Goal: Check status

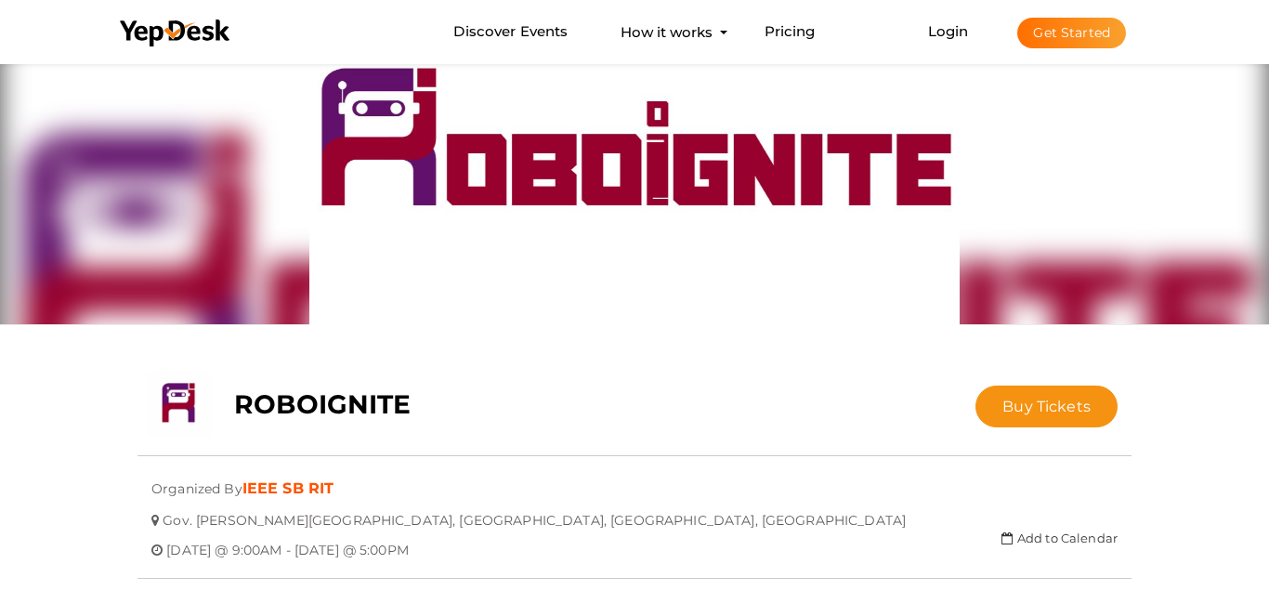
scroll to position [59, 0]
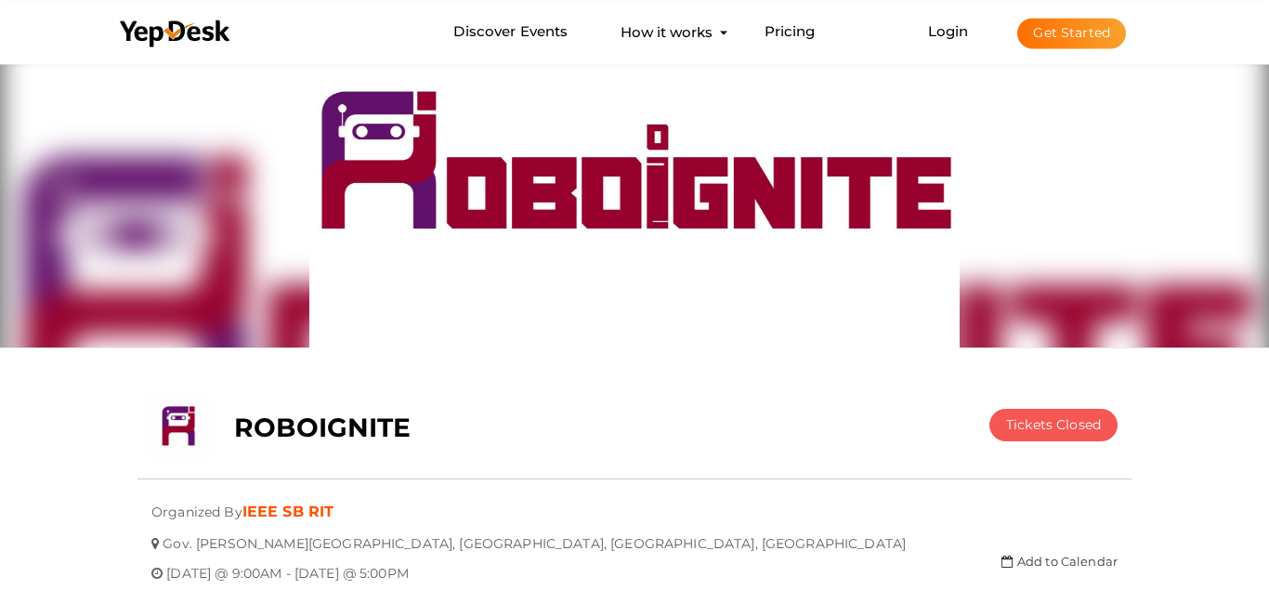
scroll to position [37, 0]
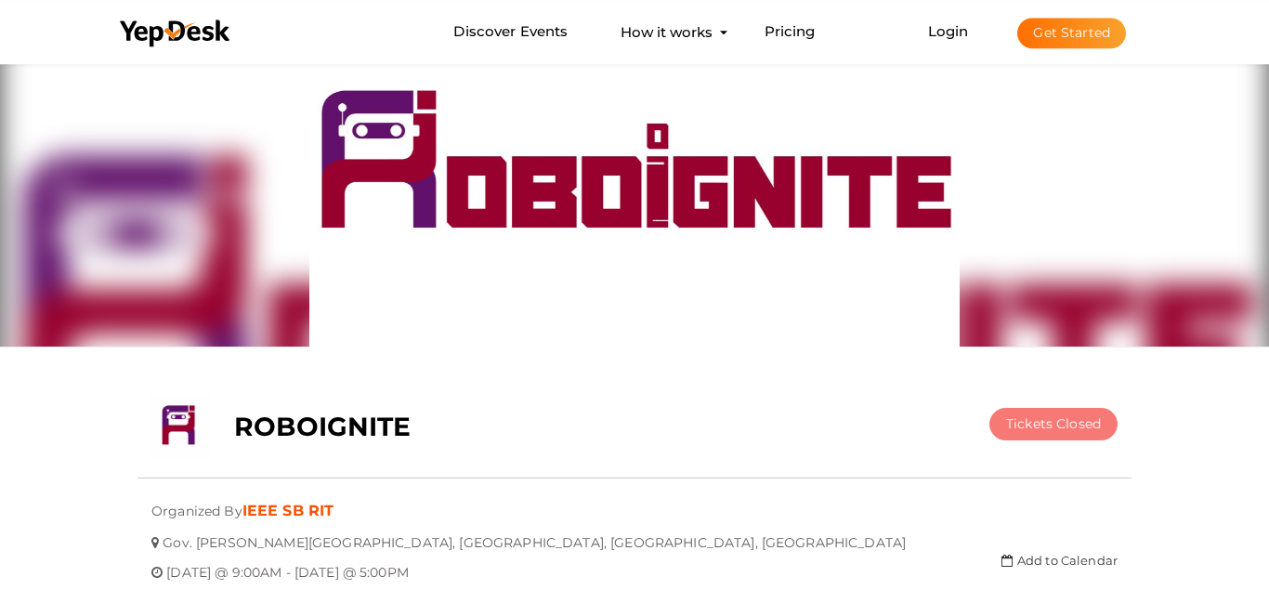
click at [1054, 440] on button "Tickets Closed" at bounding box center [1053, 424] width 128 height 33
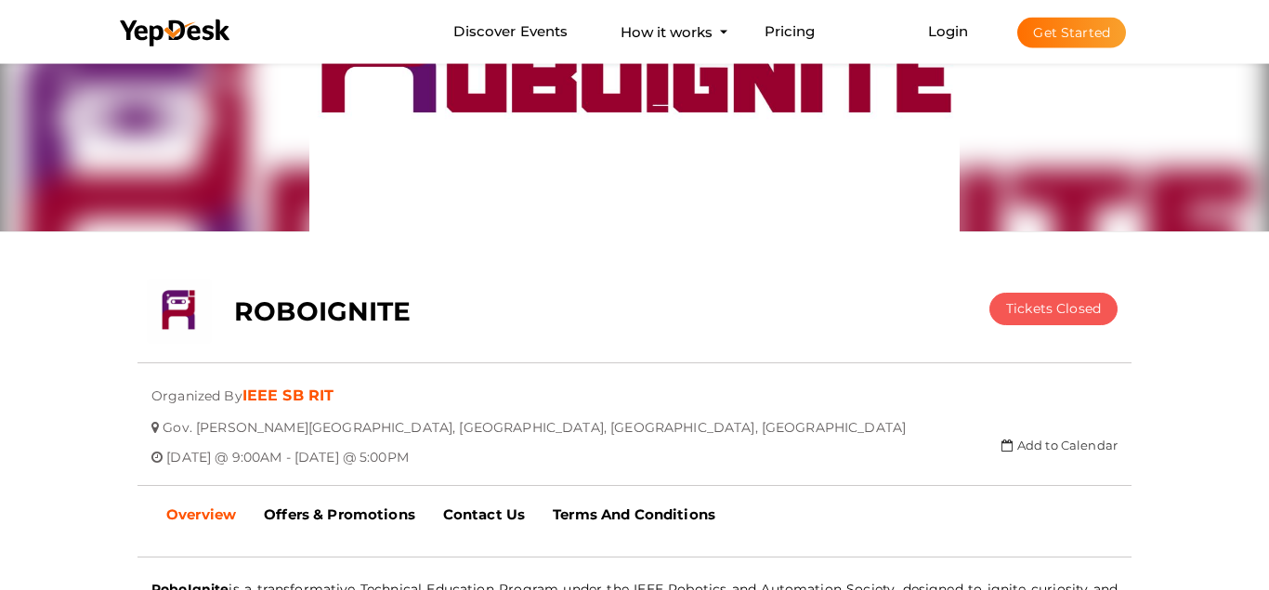
scroll to position [0, 0]
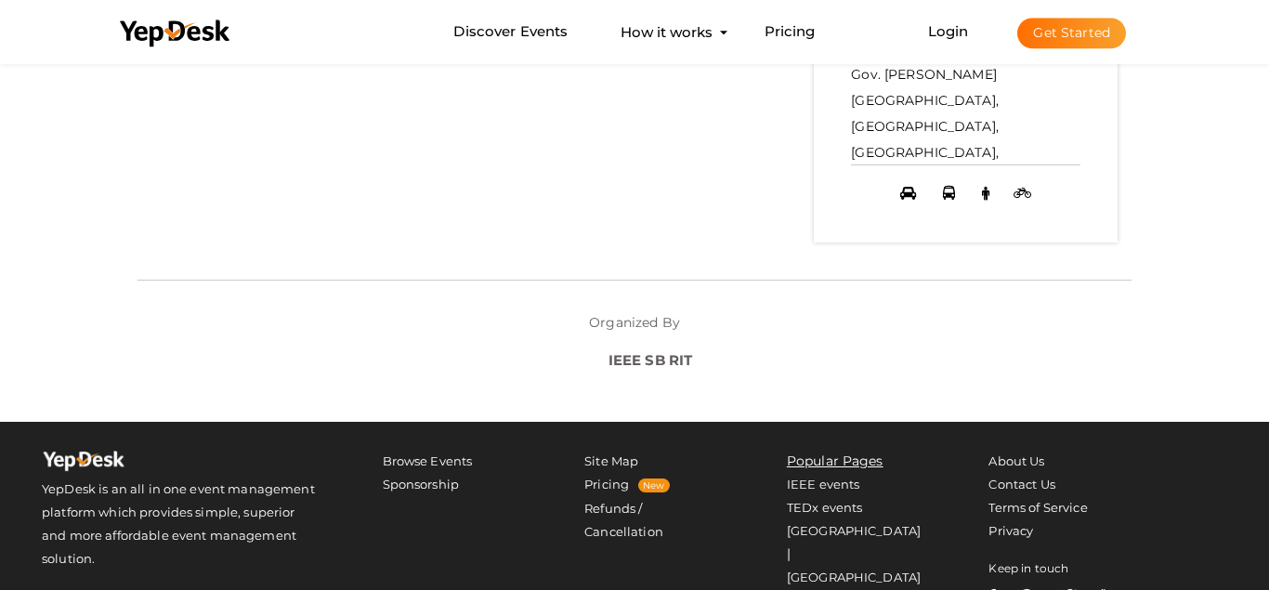
scroll to position [1129, 0]
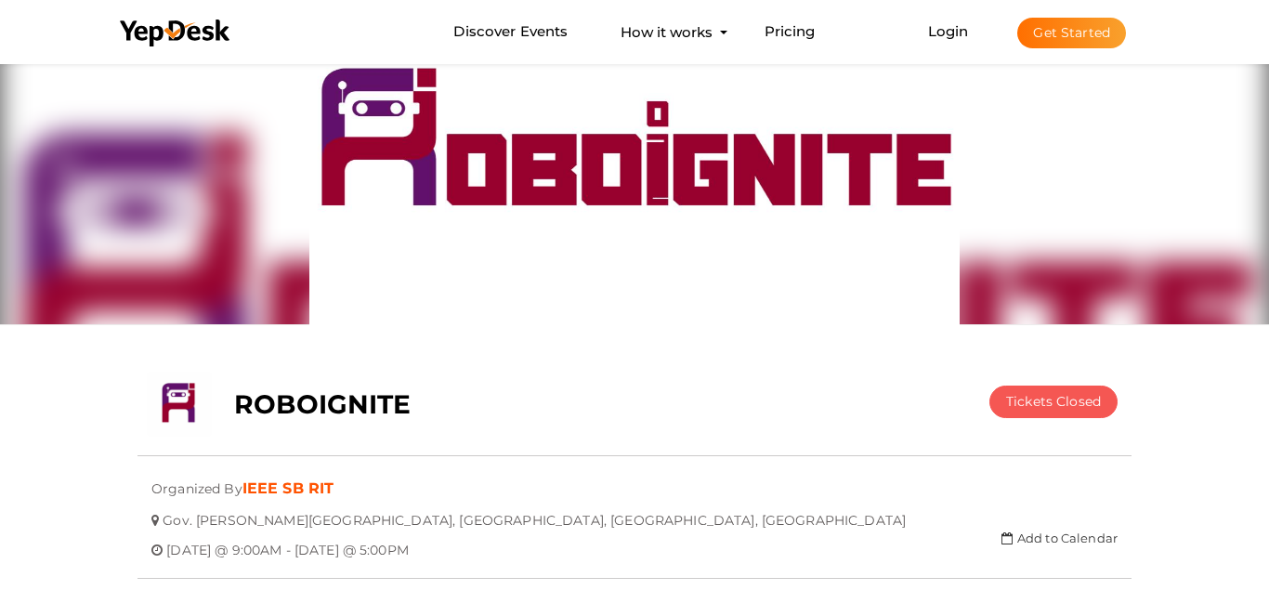
scroll to position [59, 0]
